Goal: Task Accomplishment & Management: Manage account settings

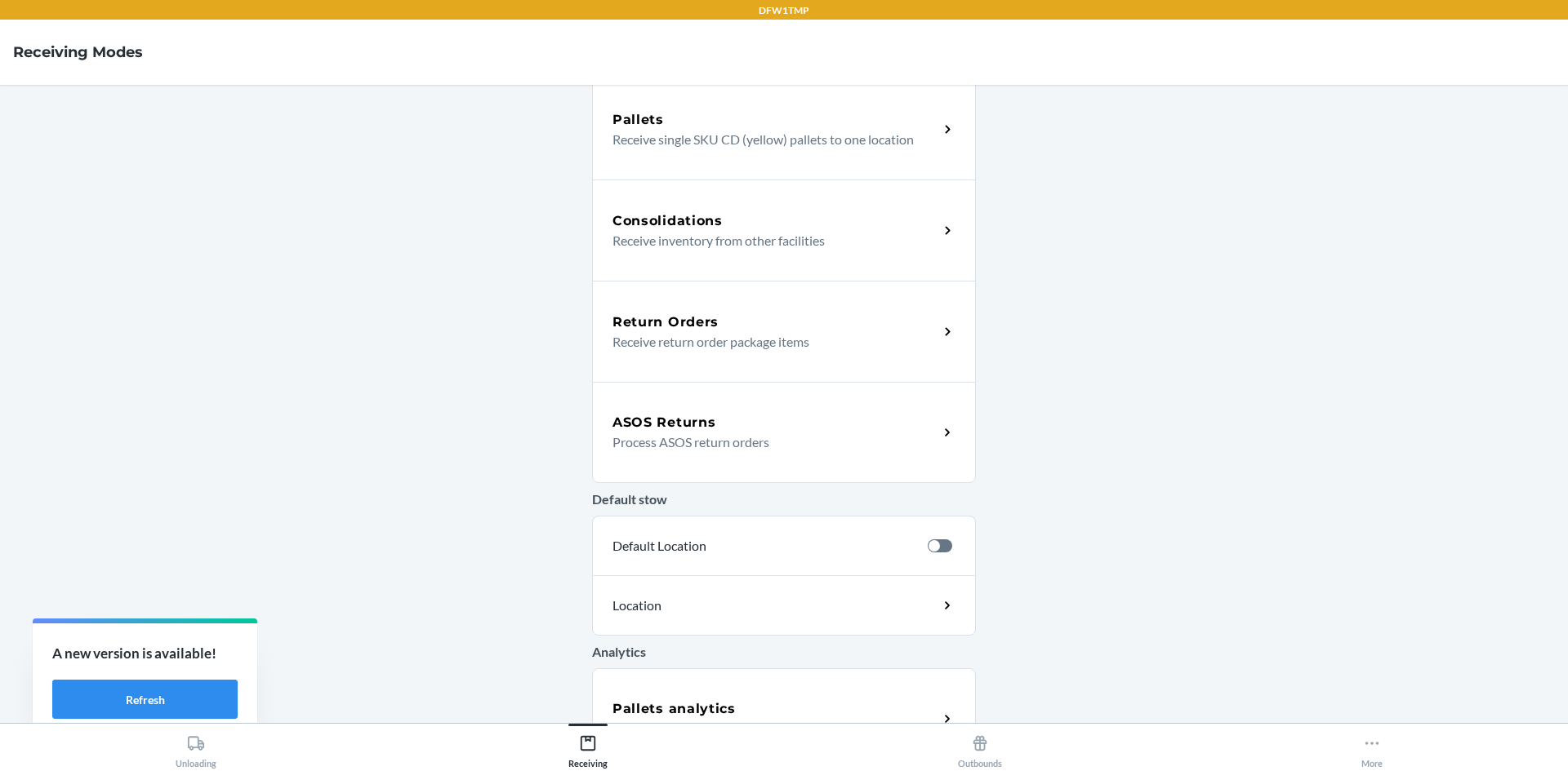
scroll to position [367, 0]
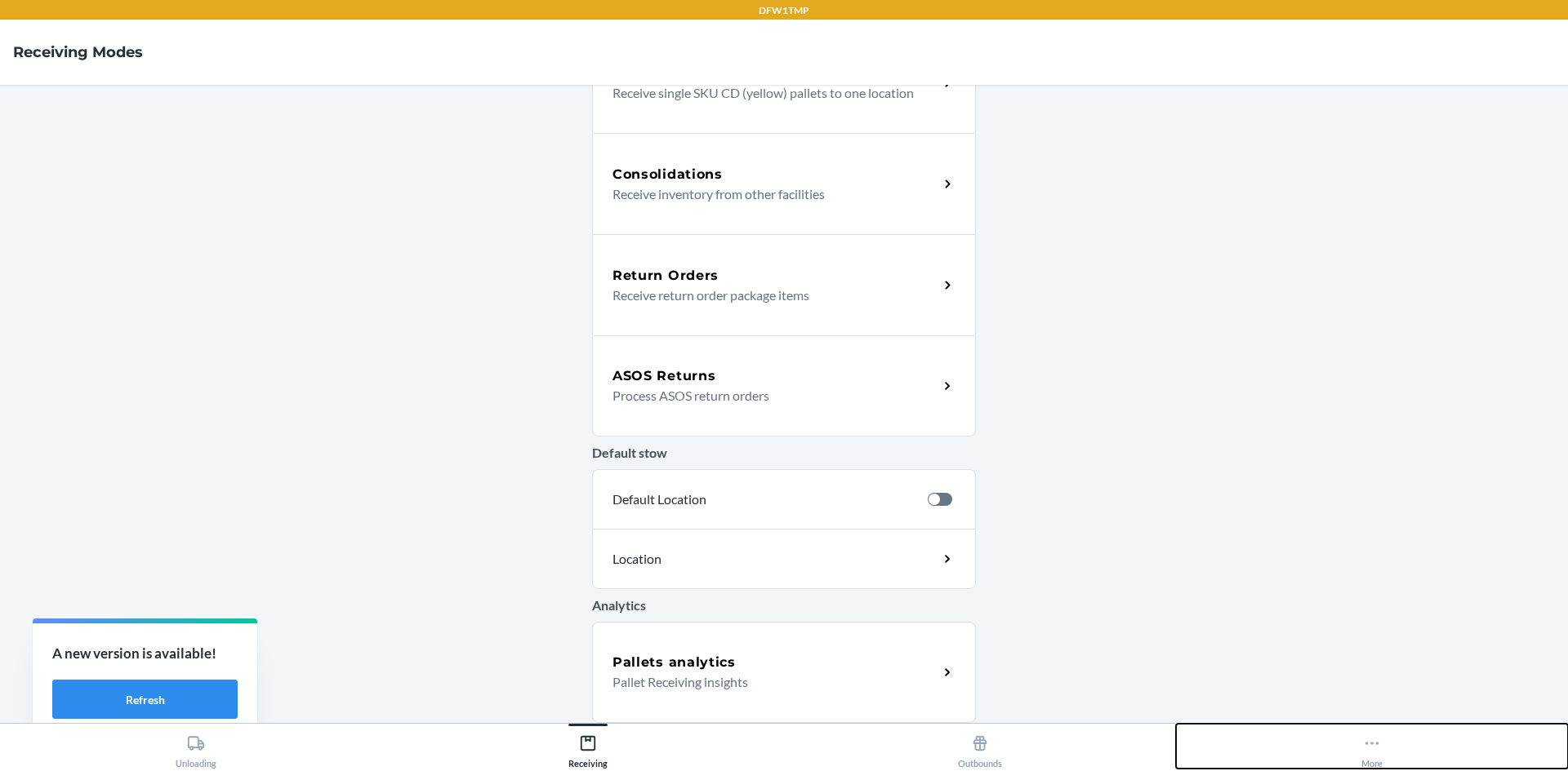
click at [1401, 750] on button "More" at bounding box center [1372, 746] width 392 height 45
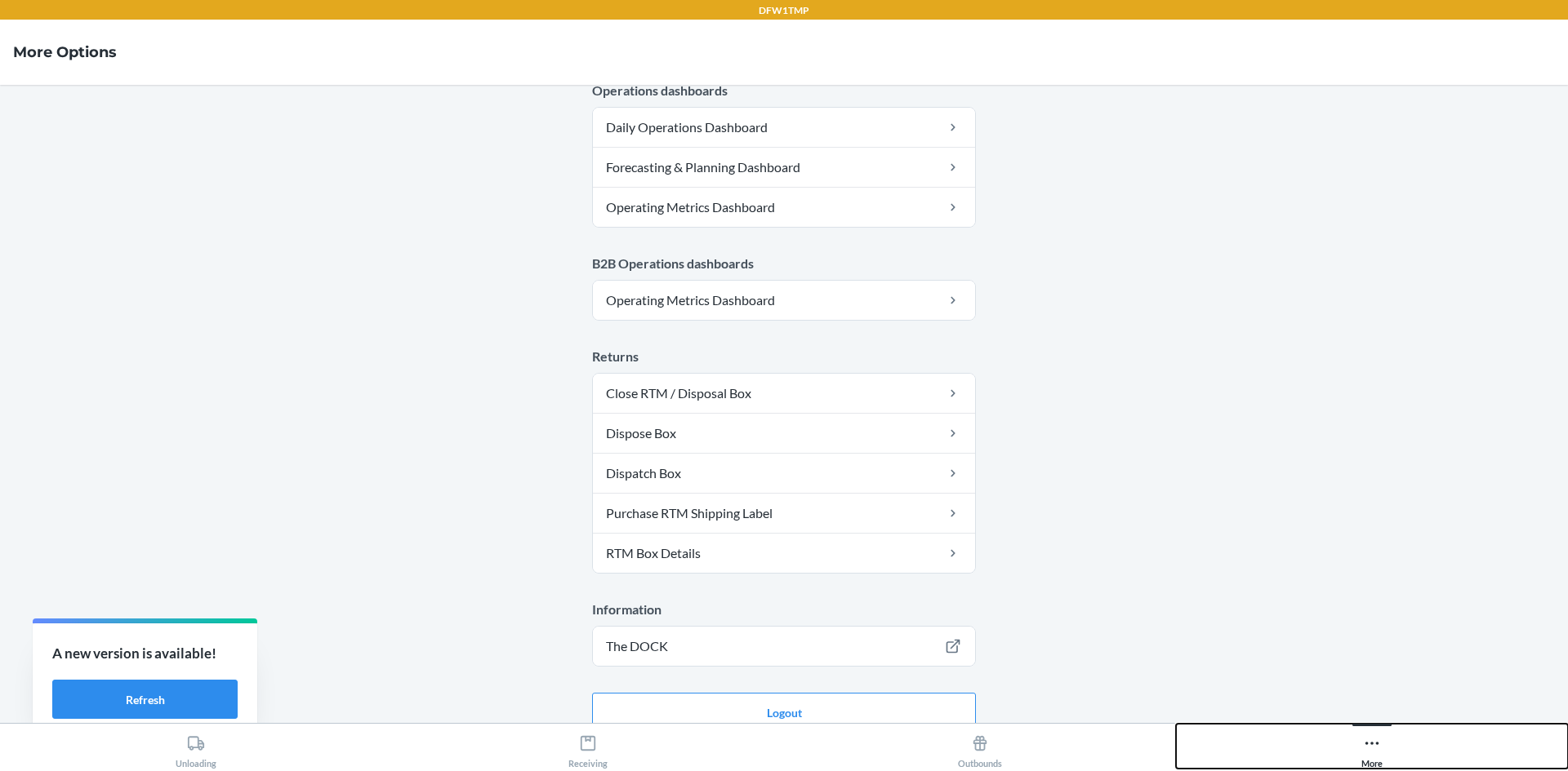
scroll to position [797, 0]
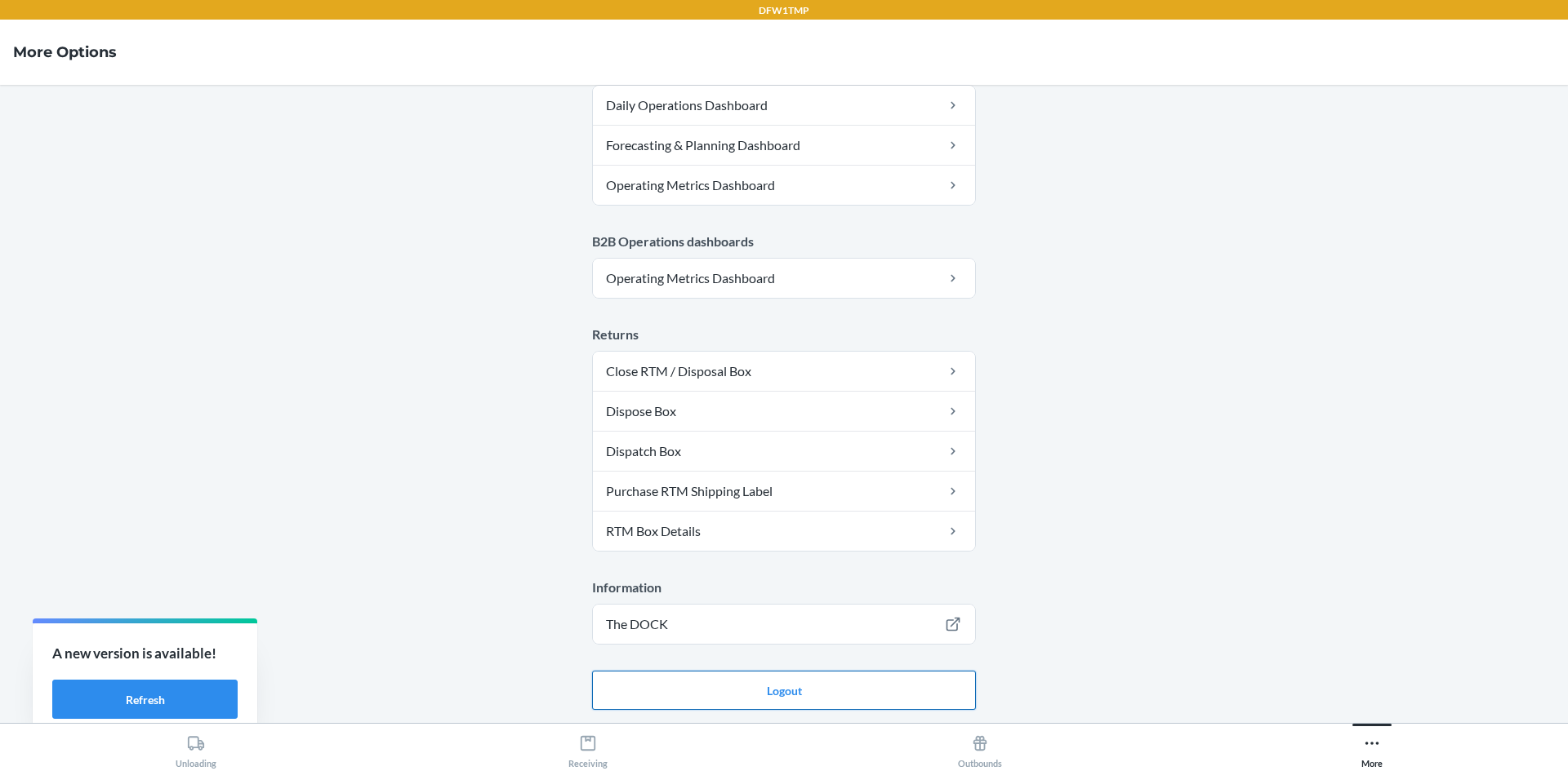
click at [759, 693] on button "Logout" at bounding box center [784, 690] width 383 height 39
